Goal: Navigation & Orientation: Understand site structure

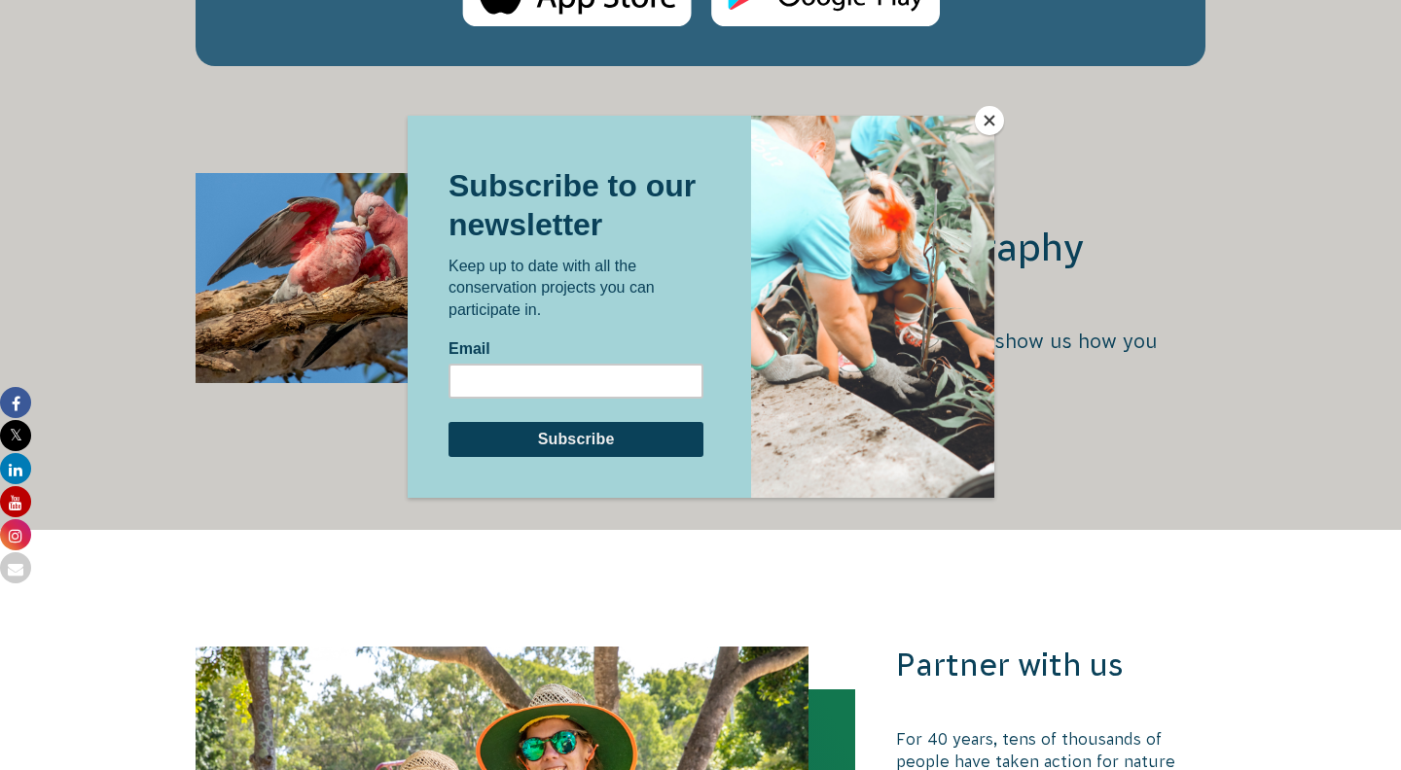
scroll to position [3461, 0]
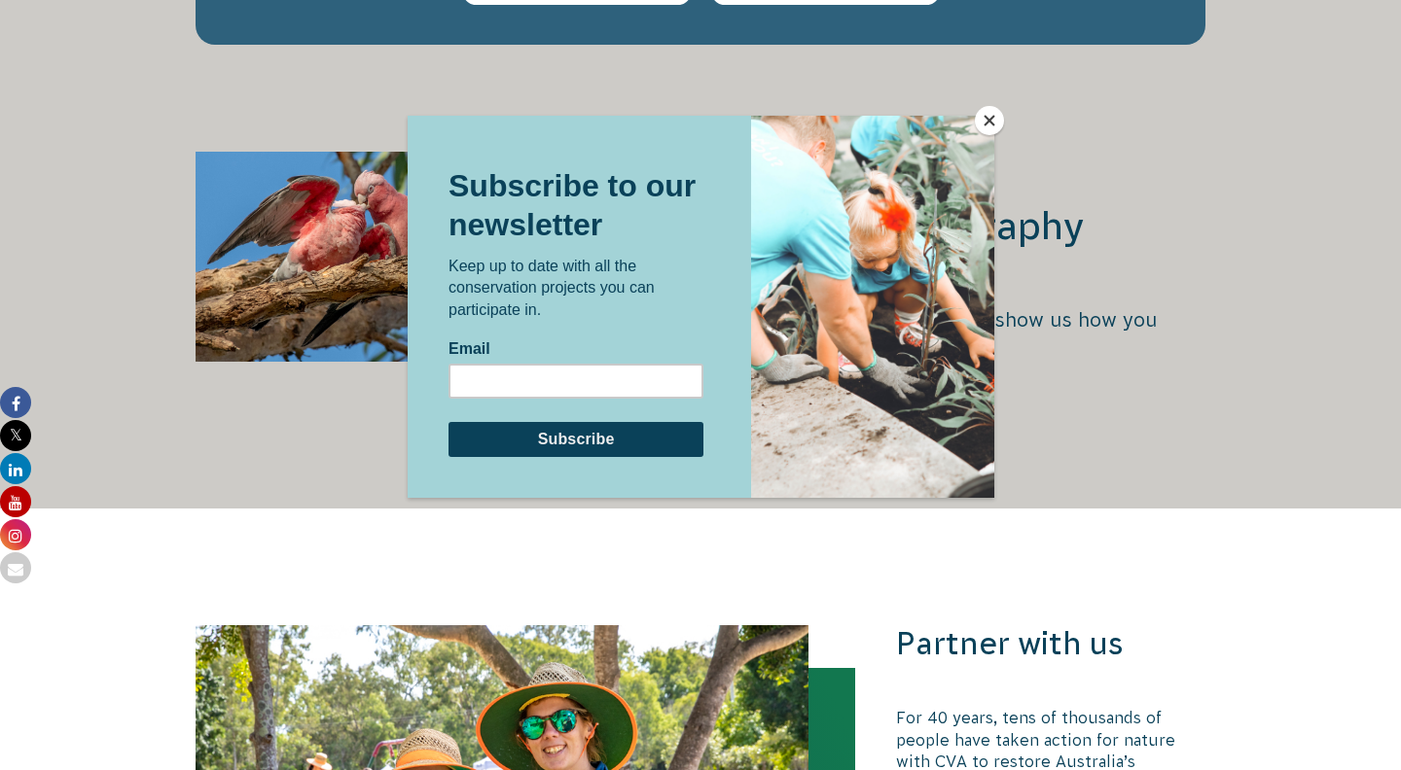
click at [988, 123] on button "Close" at bounding box center [989, 120] width 29 height 29
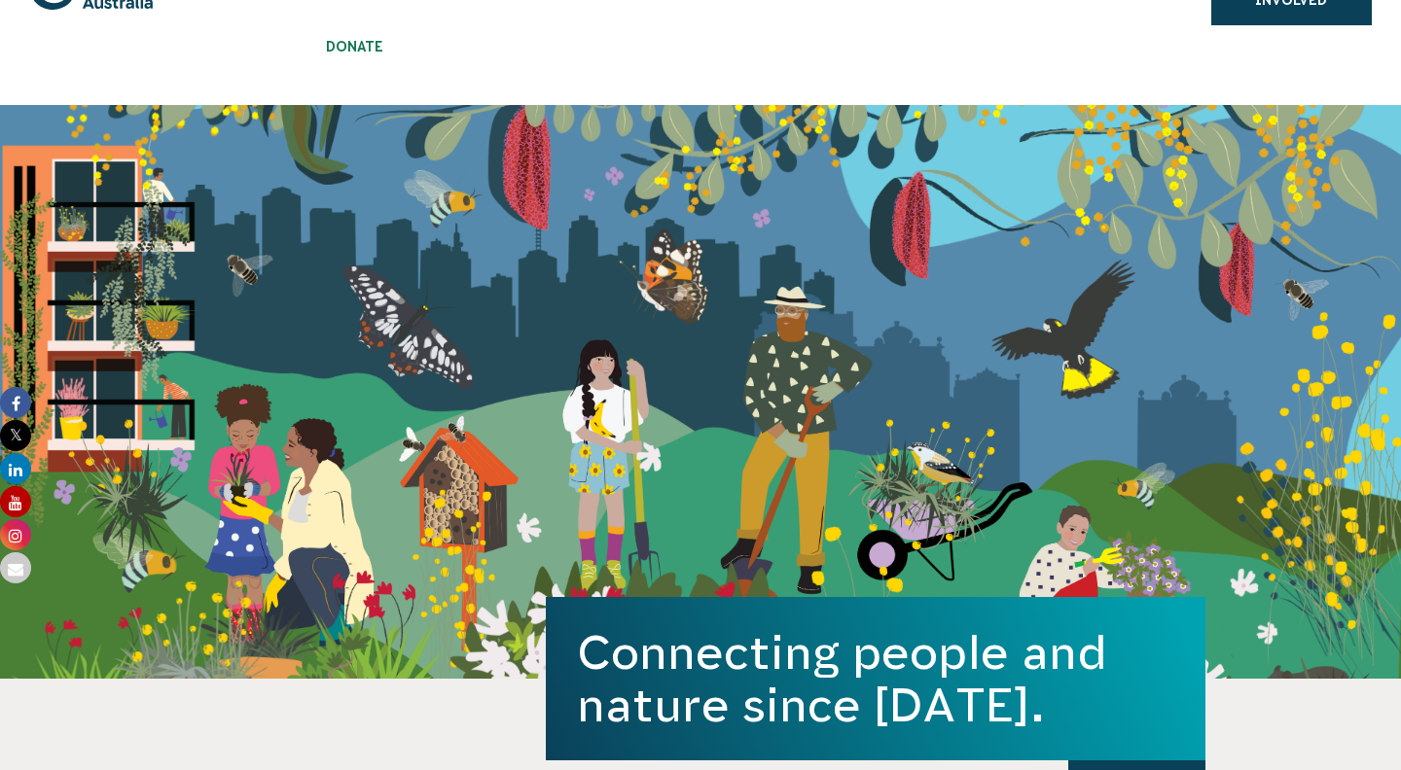
scroll to position [0, 0]
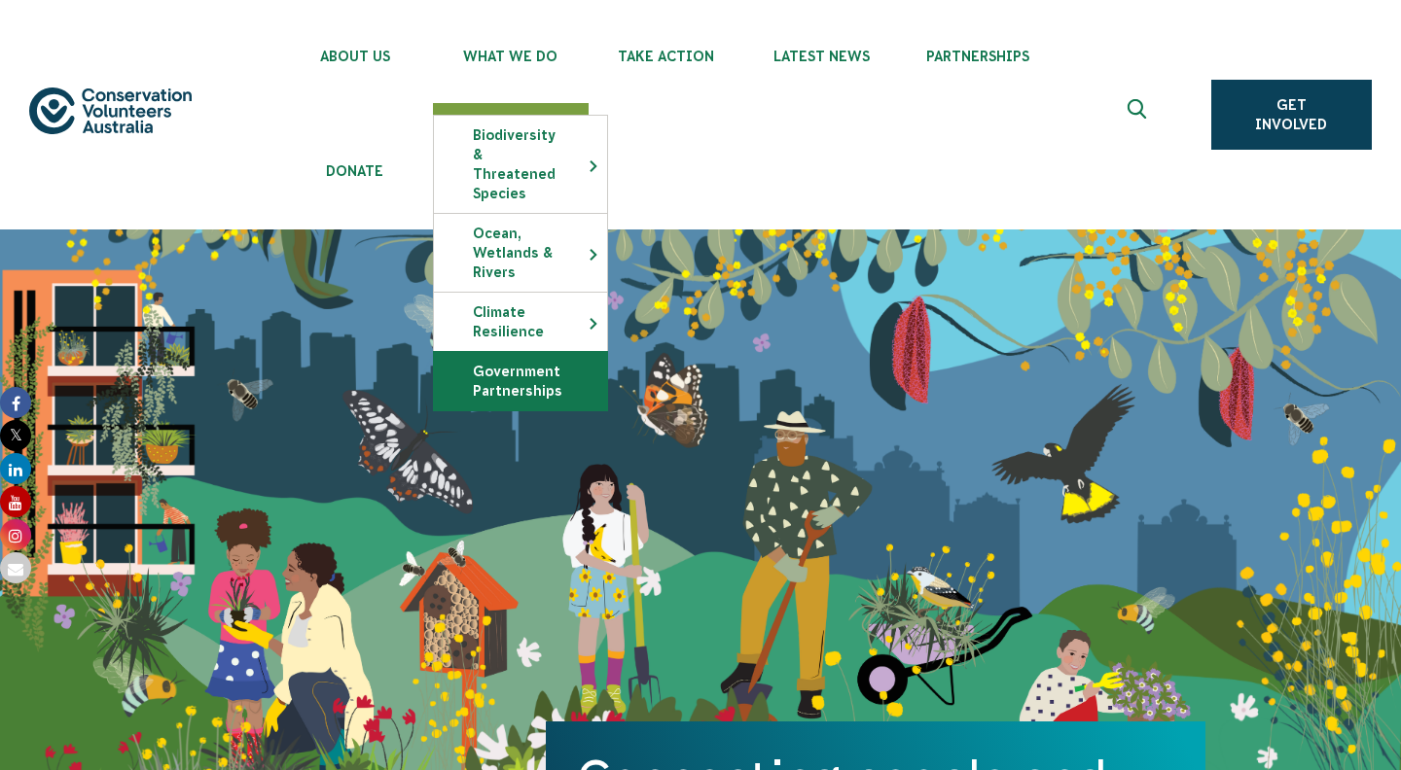
click at [528, 354] on link "Government Partnerships" at bounding box center [520, 381] width 173 height 58
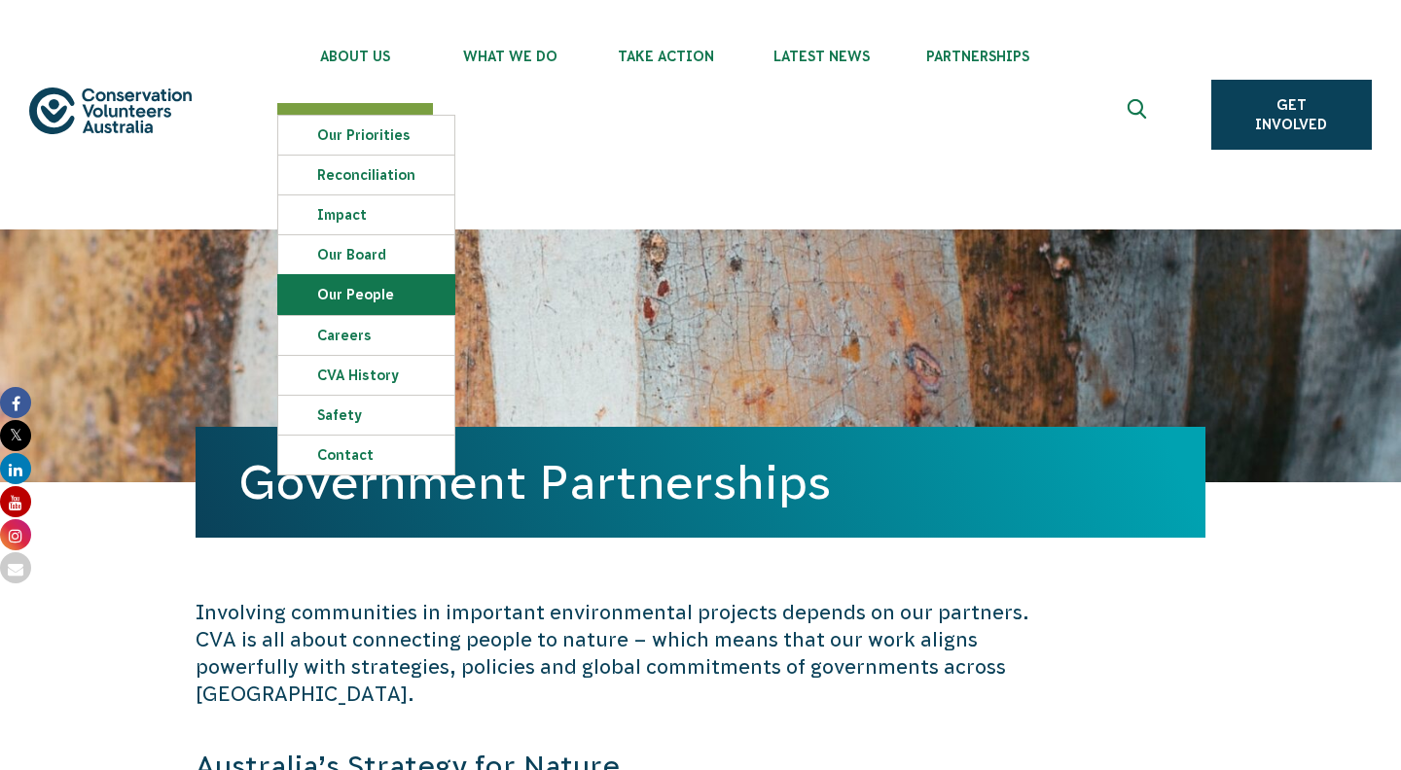
click at [358, 302] on link "Our People" at bounding box center [366, 294] width 176 height 39
